Goal: Information Seeking & Learning: Learn about a topic

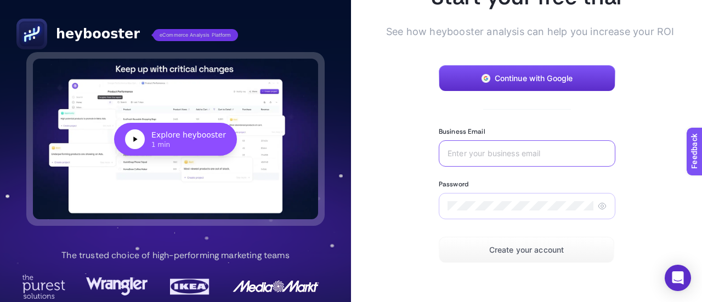
type input "mlpcaredigital@gmail.com"
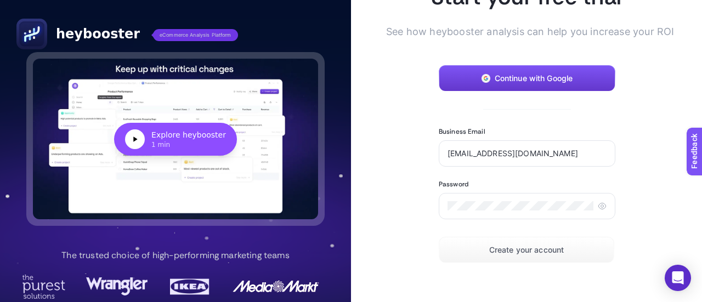
click at [538, 79] on span "Continue with Google" at bounding box center [533, 78] width 78 height 9
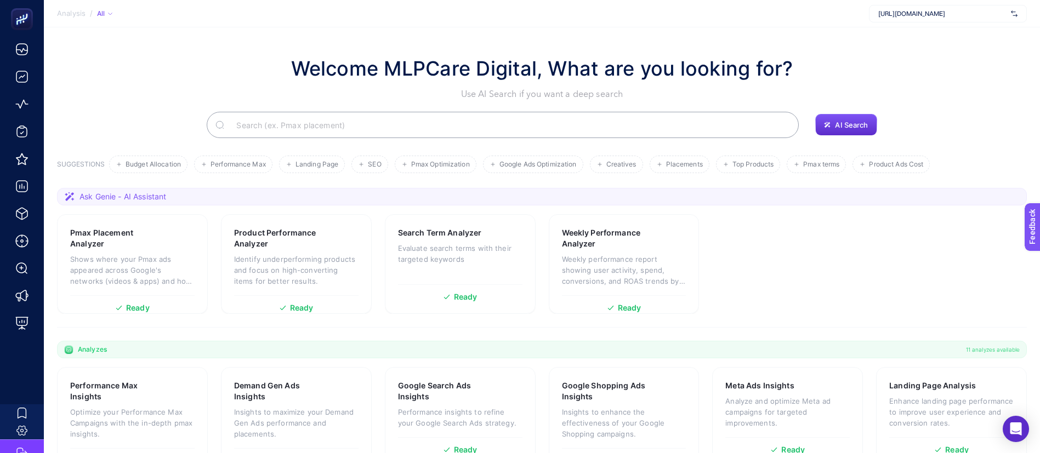
drag, startPoint x: 677, startPoint y: 1, endPoint x: 715, endPoint y: 239, distance: 241.5
click at [701, 239] on section "Pmax Placement Analyzer Shows where your Pmax ads appeared across Google's netw…" at bounding box center [542, 264] width 970 height 100
click at [121, 250] on div "Pmax Placement Analyzer Shows where your Pmax ads appeared across Google's netw…" at bounding box center [132, 261] width 124 height 68
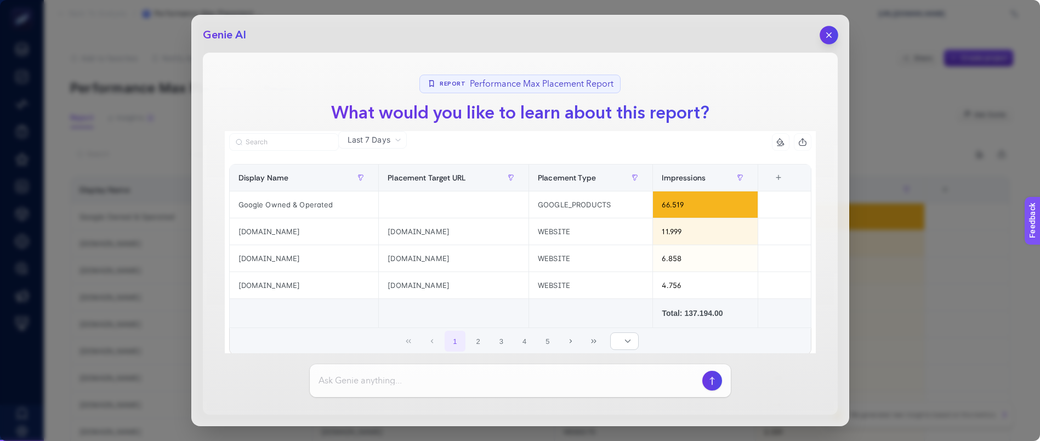
click at [701, 37] on button "button" at bounding box center [828, 35] width 19 height 19
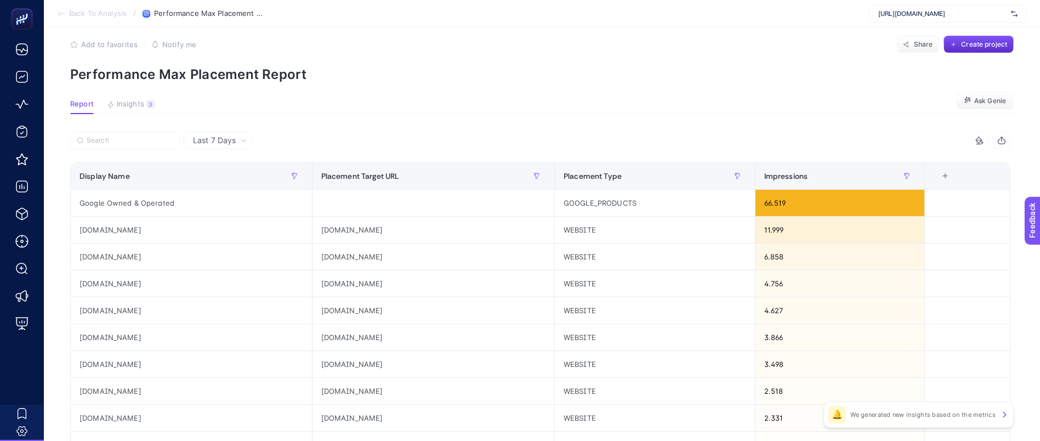
scroll to position [12, 0]
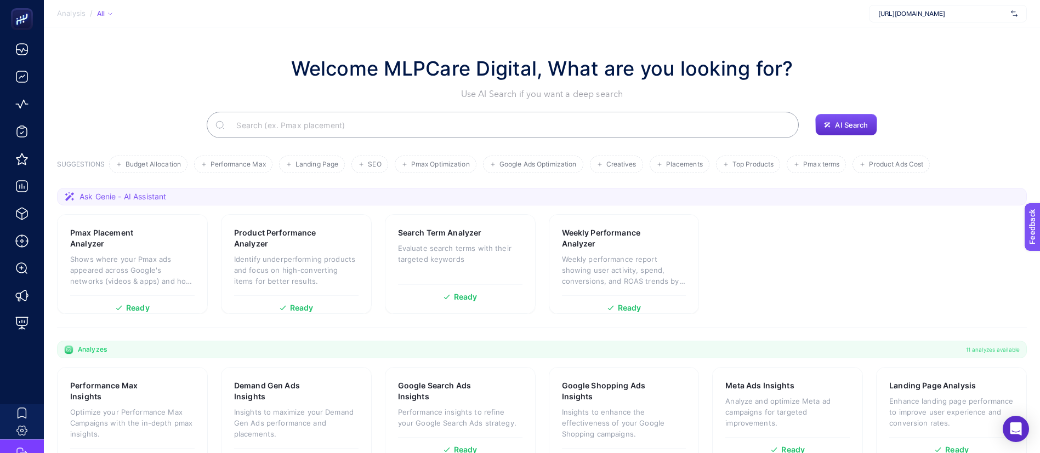
click at [701, 259] on section "Pmax Placement Analyzer Shows where your Pmax ads appeared across Google's netw…" at bounding box center [542, 264] width 970 height 100
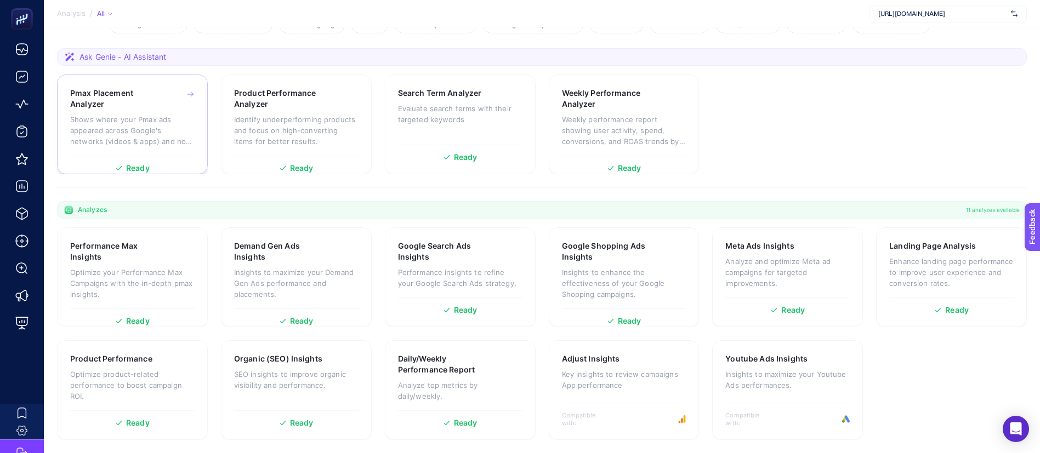
scroll to position [112, 0]
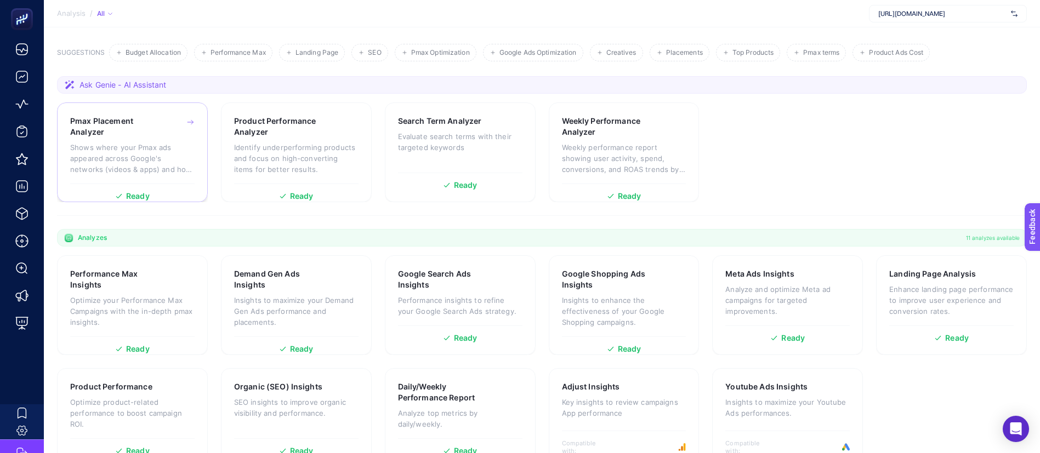
click at [149, 135] on h3 "Pmax Placement Analyzer" at bounding box center [115, 127] width 90 height 22
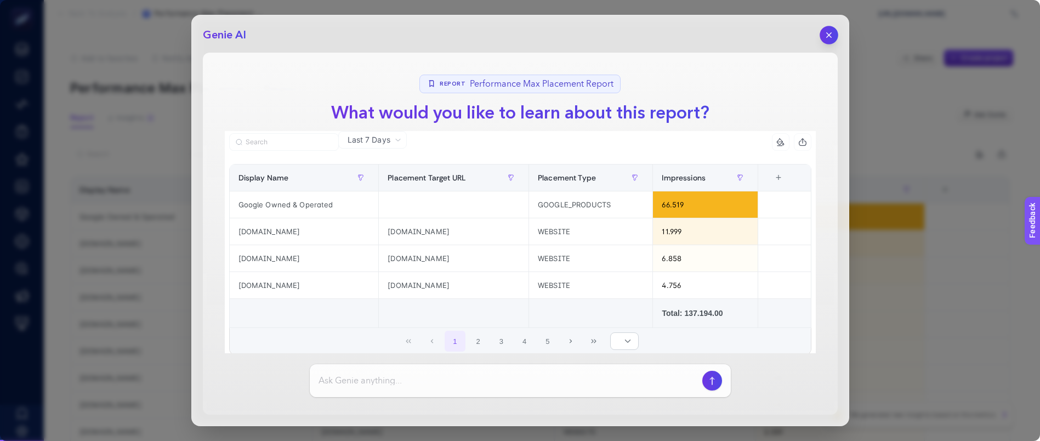
click at [701, 27] on button "button" at bounding box center [828, 35] width 19 height 19
